Goal: Transaction & Acquisition: Purchase product/service

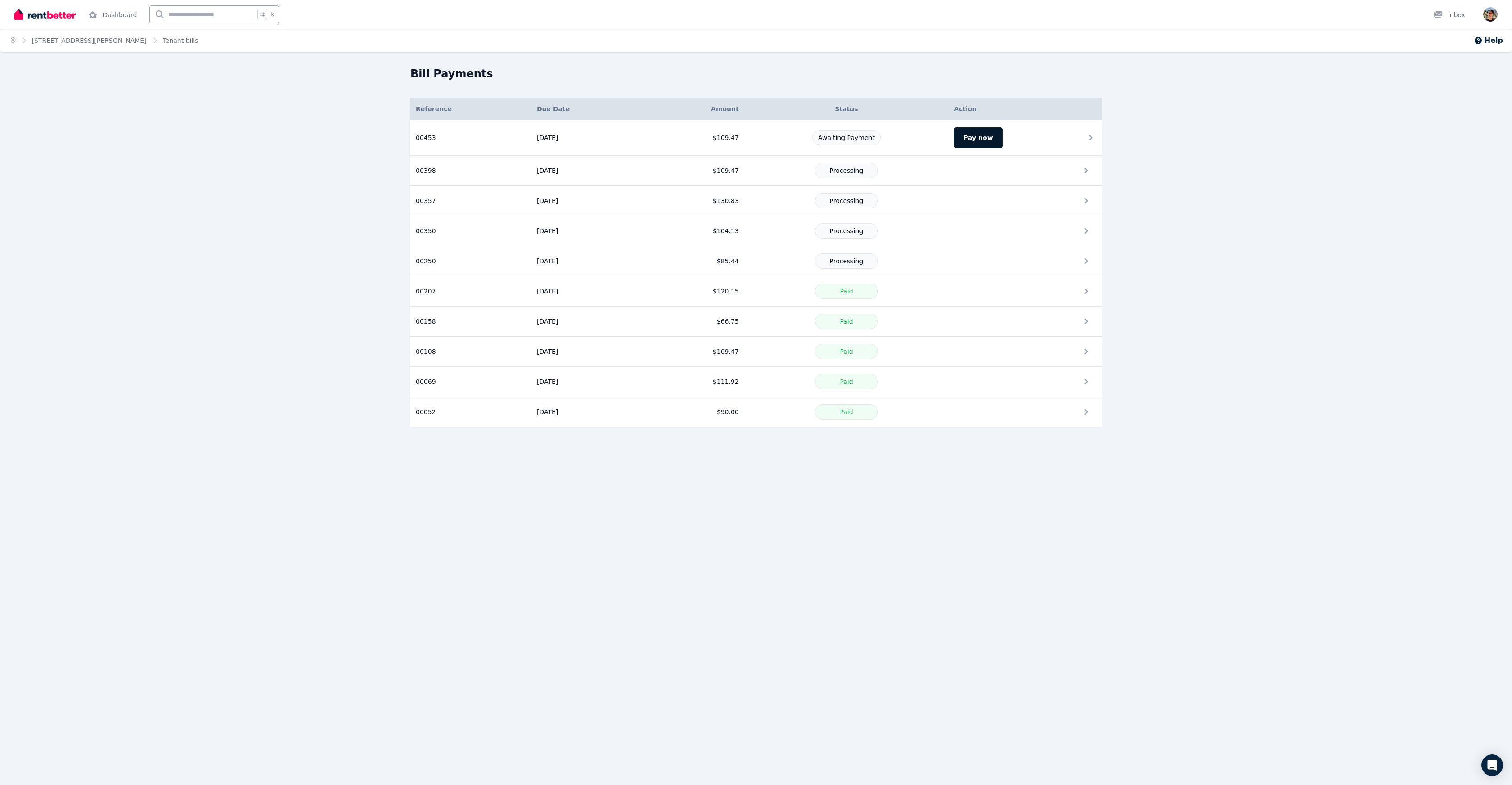
click at [963, 139] on button "Pay now" at bounding box center [978, 137] width 48 height 20
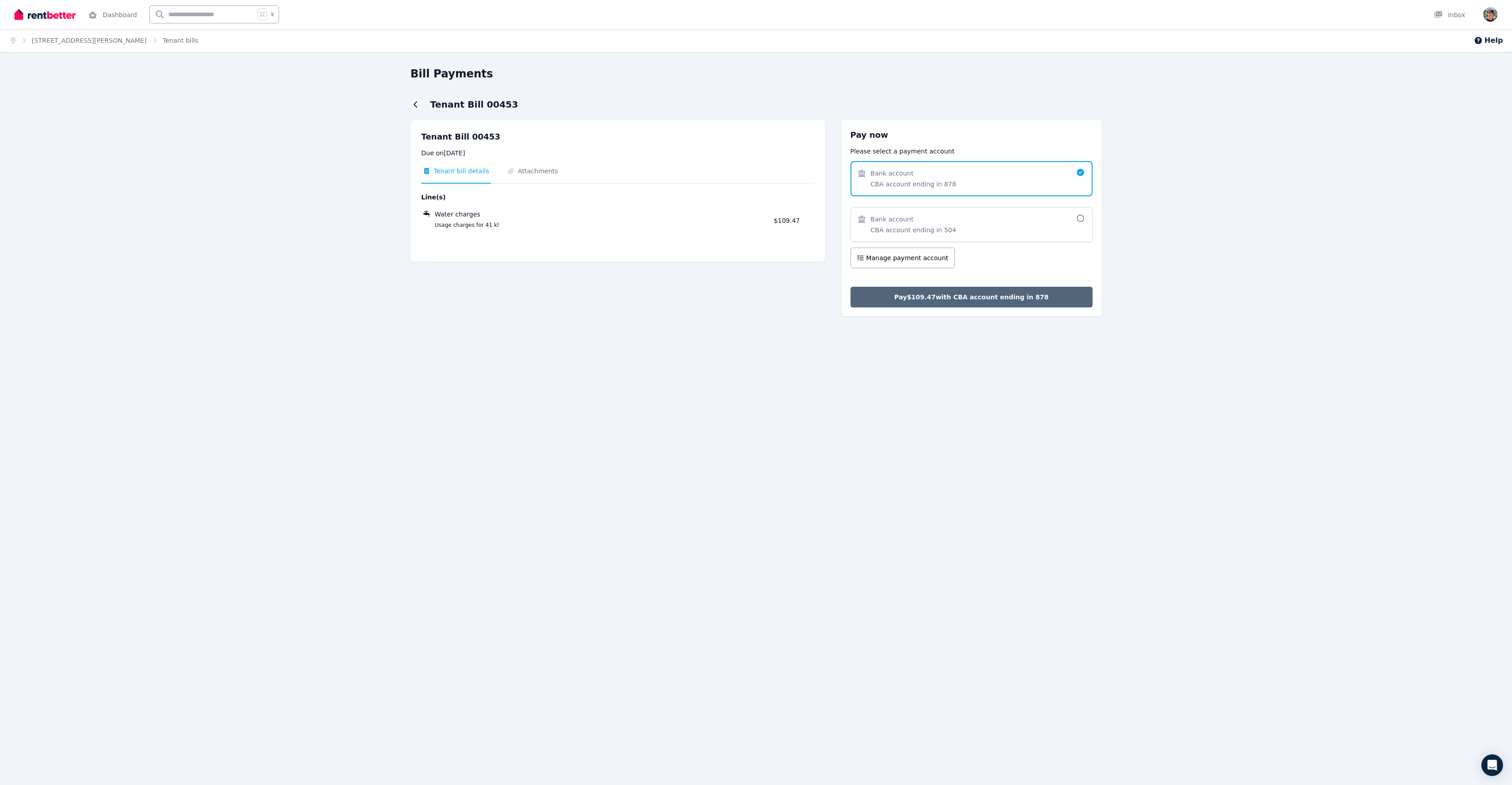
click at [995, 298] on span "Pay $109.47 with CBA account ending in 878" at bounding box center [971, 297] width 154 height 9
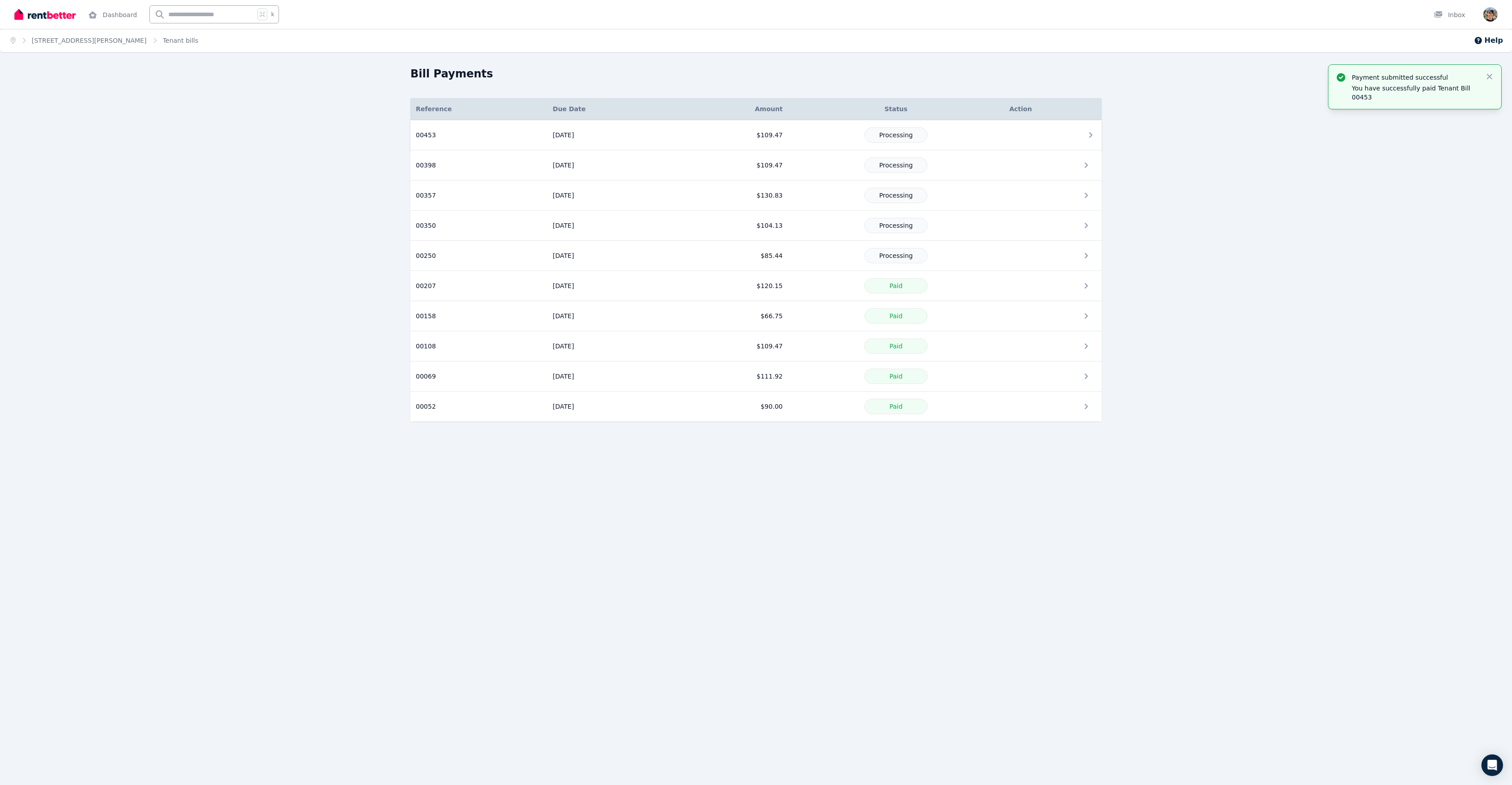
click at [586, 132] on td "[DATE]" at bounding box center [611, 135] width 128 height 30
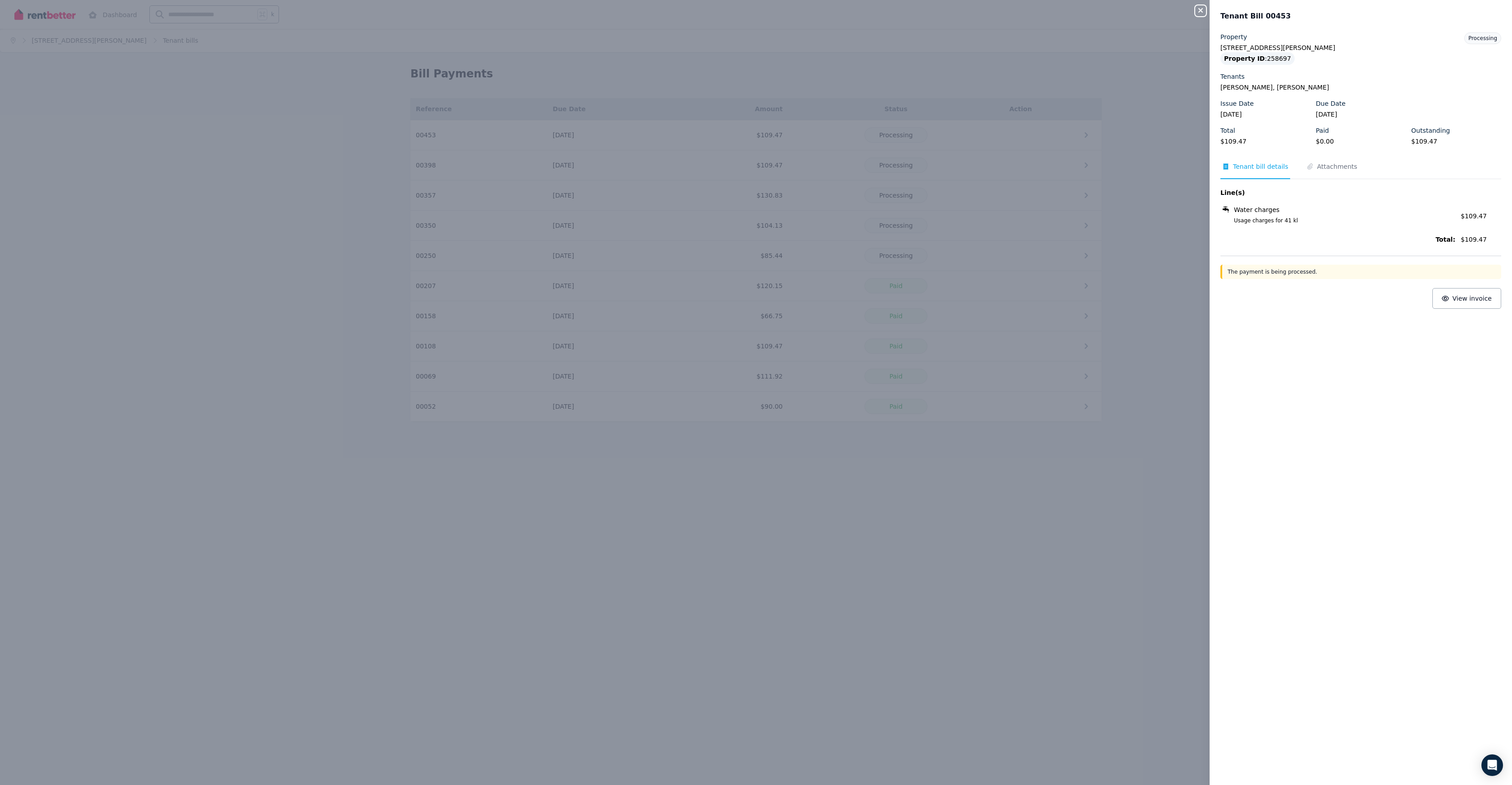
click at [880, 159] on div "Close panel Tenant Bill 00453 Property [STREET_ADDRESS][PERSON_NAME] Property I…" at bounding box center [756, 392] width 1512 height 785
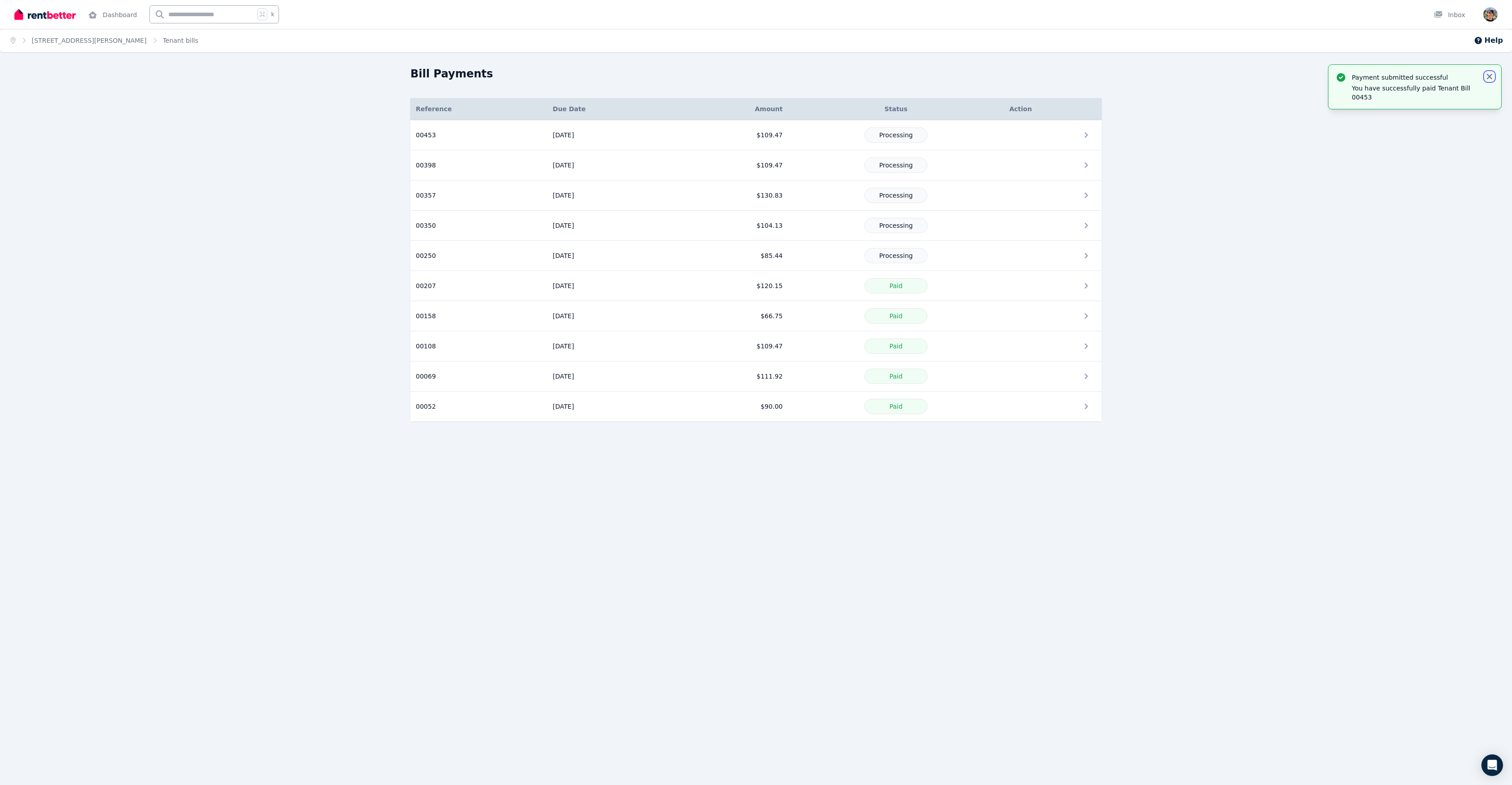
click at [1490, 75] on icon "button" at bounding box center [1490, 77] width 5 height 5
drag, startPoint x: 786, startPoint y: 91, endPoint x: 682, endPoint y: 88, distance: 104.0
click at [786, 91] on div "Bill Payments Details Reference Due Date Amount Status Action 00453 Reference: …" at bounding box center [756, 244] width 691 height 355
